Goal: Task Accomplishment & Management: Use online tool/utility

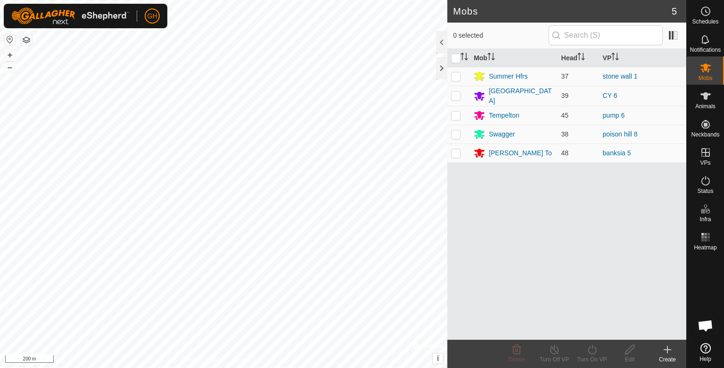
click at [594, 0] on html "GH Schedules Notifications Mobs Animals Neckbands VPs Status Infra Heatmap Help…" at bounding box center [362, 184] width 724 height 368
click at [443, 0] on html "GH Schedules Notifications Mobs Animals Neckbands VPs Status Infra Heatmap Help…" at bounding box center [362, 184] width 724 height 368
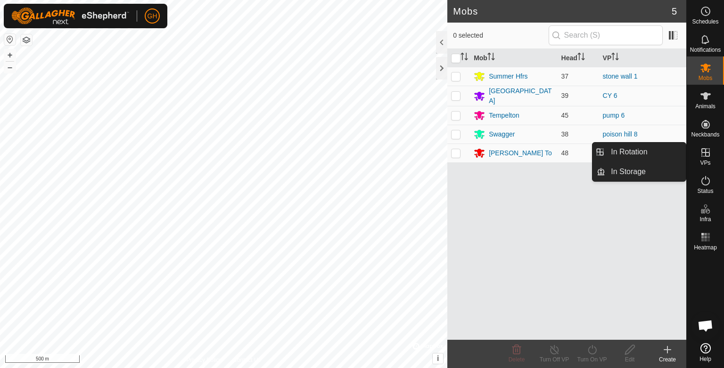
click at [702, 159] on es-virtualpaddocks-svg-icon at bounding box center [705, 152] width 17 height 15
click at [704, 156] on icon at bounding box center [705, 152] width 8 height 8
click at [651, 154] on link "In Rotation" at bounding box center [645, 152] width 81 height 19
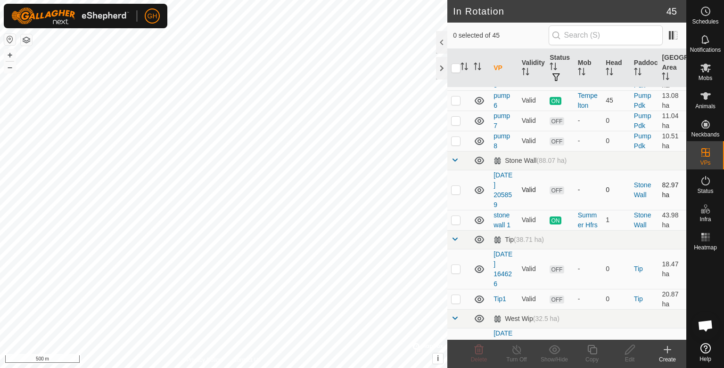
scroll to position [922, 0]
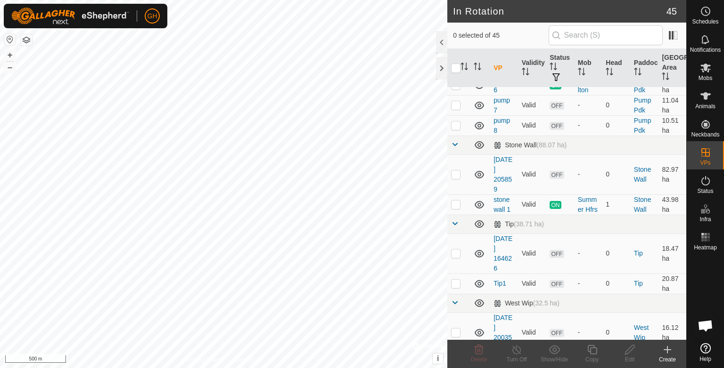
click at [327, 0] on html "GH Schedules Notifications Mobs Animals Neckbands VPs Status Infra Heatmap Help…" at bounding box center [362, 184] width 724 height 368
checkbox input "true"
checkbox input "false"
click at [666, 348] on icon at bounding box center [666, 349] width 11 height 11
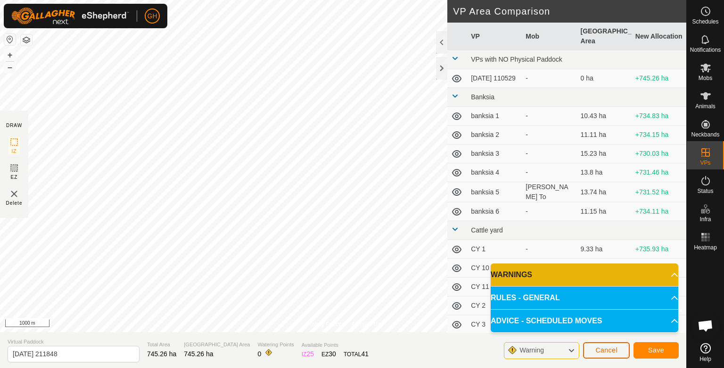
click at [604, 350] on span "Cancel" at bounding box center [606, 351] width 22 height 8
